Goal: Check status: Check status

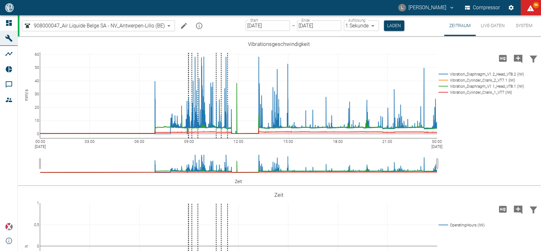
scroll to position [535, 0]
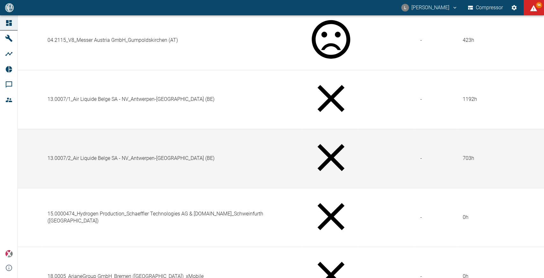
scroll to position [248, 0]
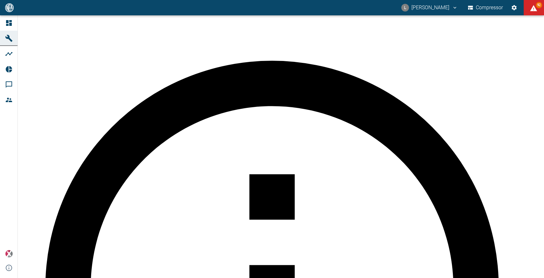
scroll to position [390, 0]
